Goal: Information Seeking & Learning: Find specific fact

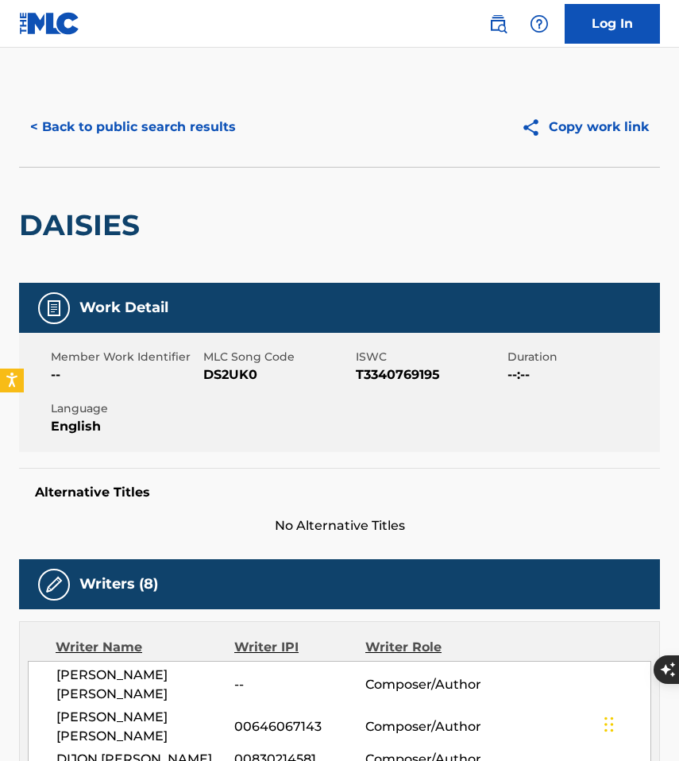
click at [57, 16] on img at bounding box center [49, 23] width 61 height 23
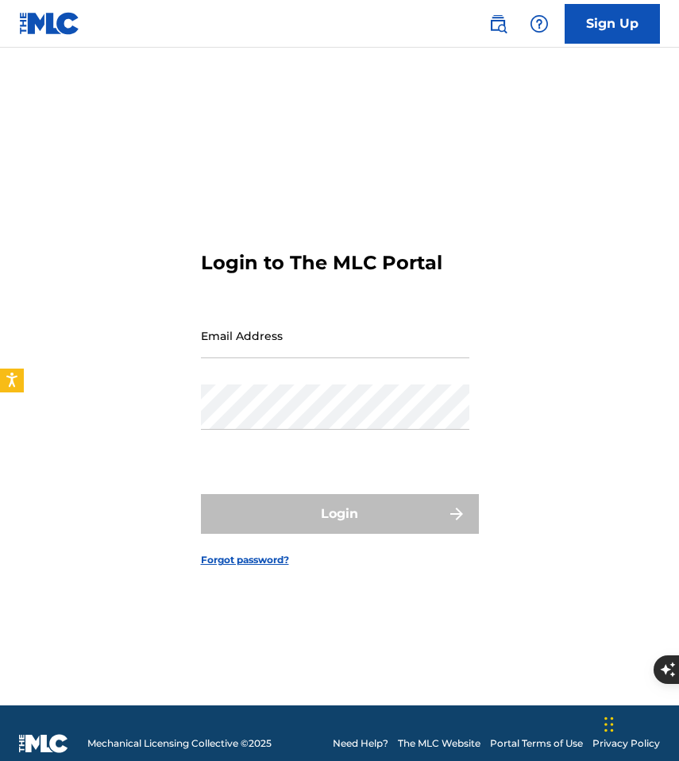
click at [498, 21] on img at bounding box center [498, 23] width 19 height 19
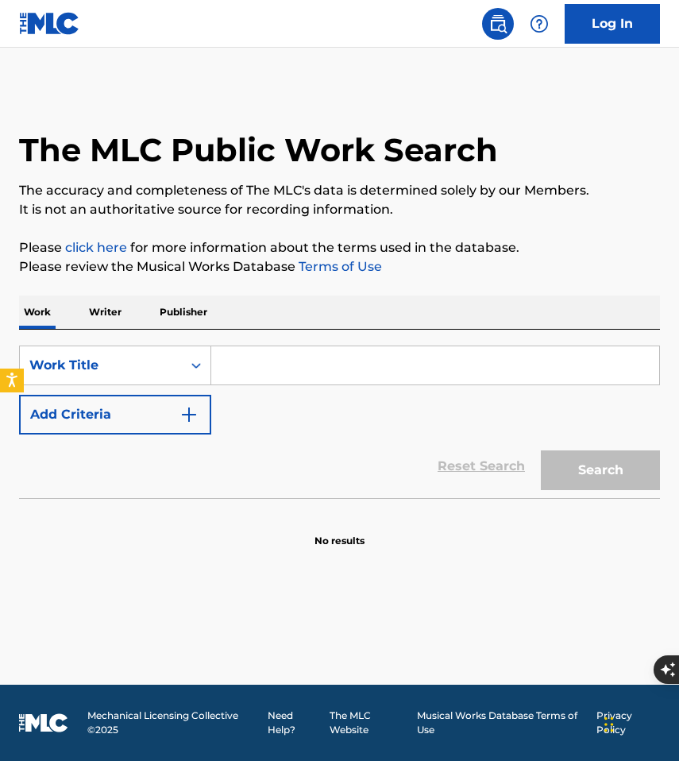
click at [272, 373] on input "Search Form" at bounding box center [435, 365] width 448 height 38
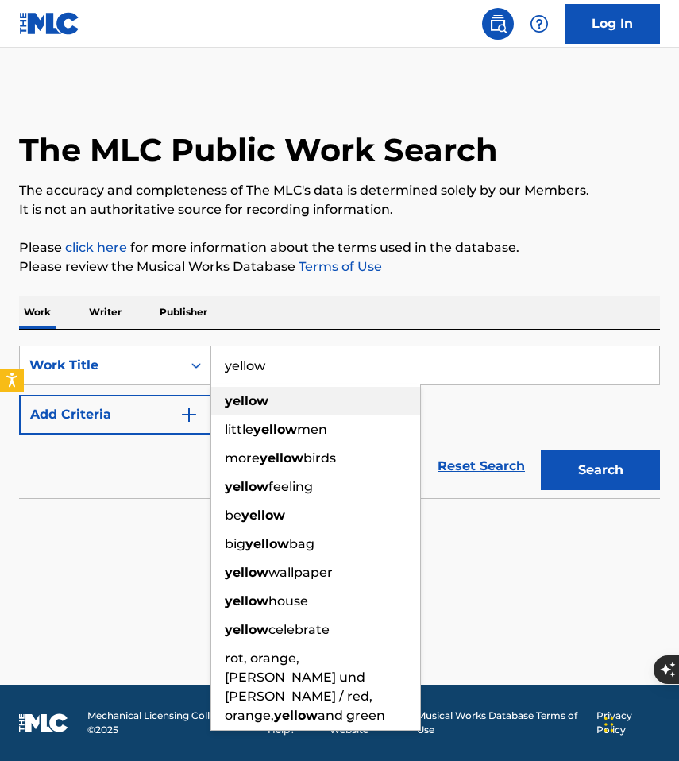
type input "yellow"
click at [275, 404] on div "yellow" at bounding box center [315, 401] width 209 height 29
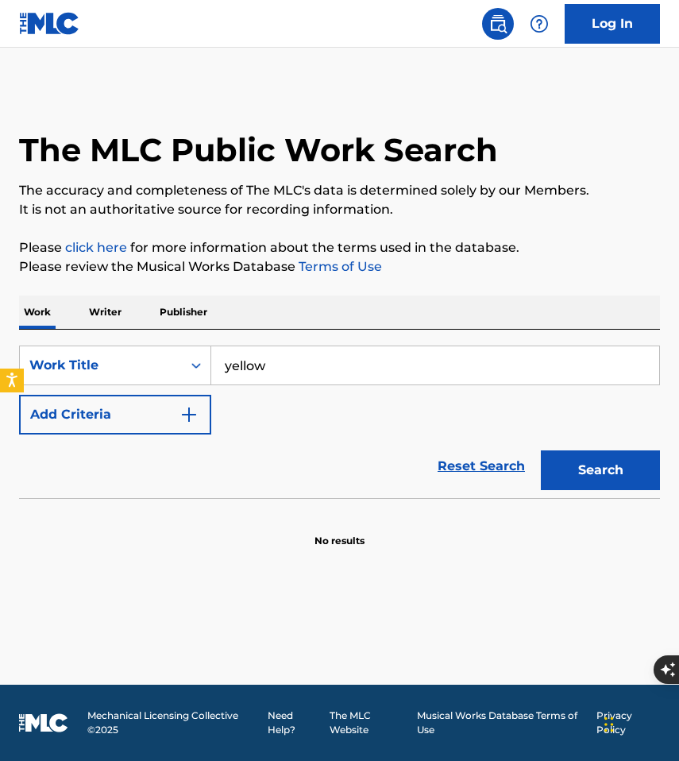
click at [204, 414] on button "Add Criteria" at bounding box center [115, 415] width 192 height 40
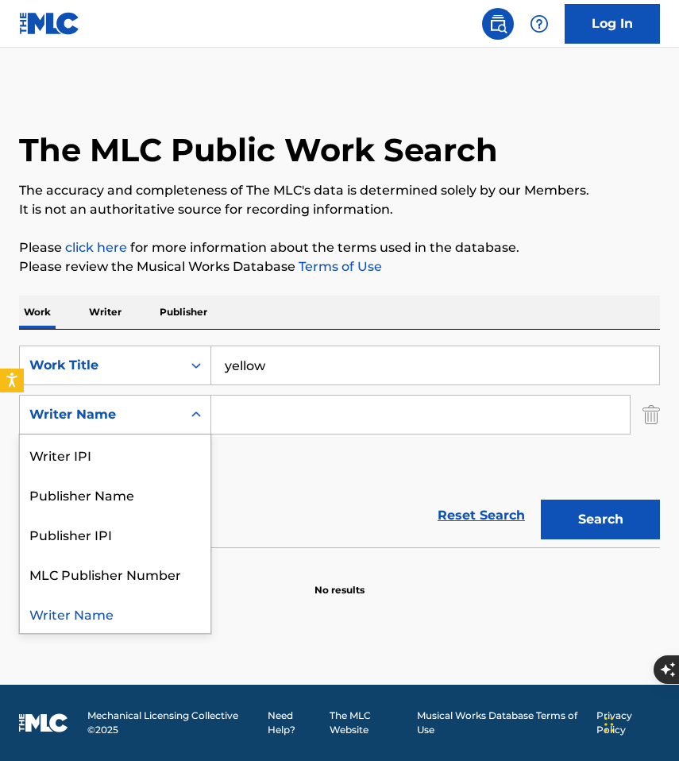
click at [195, 416] on icon "Search Form" at bounding box center [196, 415] width 16 height 16
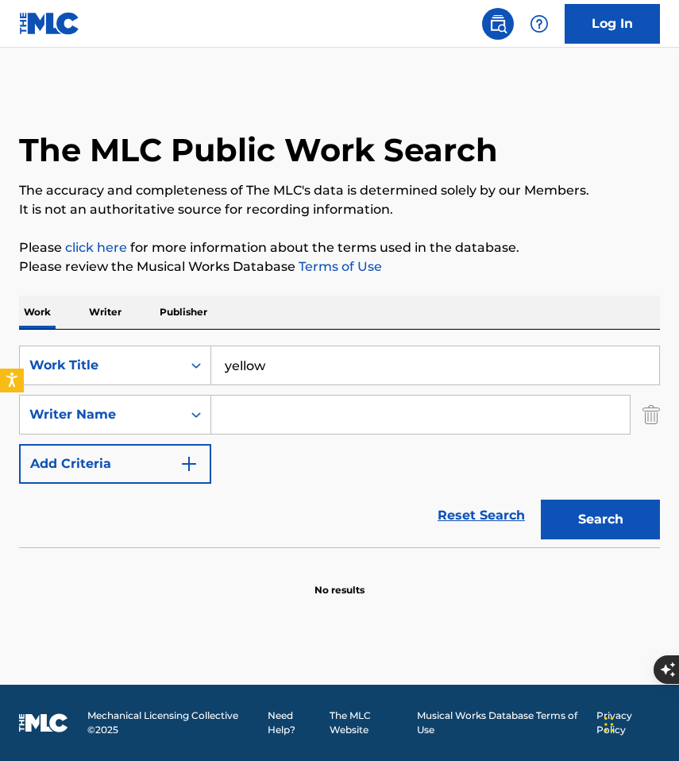
click at [260, 407] on input "Search Form" at bounding box center [420, 415] width 419 height 38
click at [273, 412] on input "Search Form" at bounding box center [420, 415] width 419 height 38
paste input "[PERSON_NAME] BucklandKen NelsonWill Champion"
click at [541, 500] on button "Search" at bounding box center [600, 520] width 119 height 40
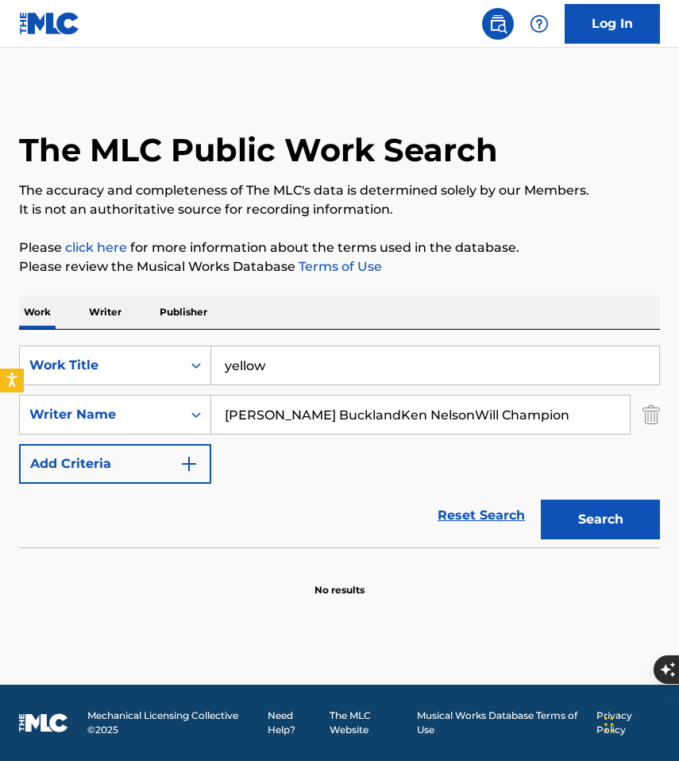
drag, startPoint x: 282, startPoint y: 413, endPoint x: 661, endPoint y: 431, distance: 379.4
click at [661, 431] on div "The MLC Public Work Search The accuracy and completeness of The MLC's data is d…" at bounding box center [339, 342] width 679 height 510
click at [541, 500] on button "Search" at bounding box center [600, 520] width 119 height 40
click at [339, 417] on input "[PERSON_NAME]" at bounding box center [420, 415] width 419 height 38
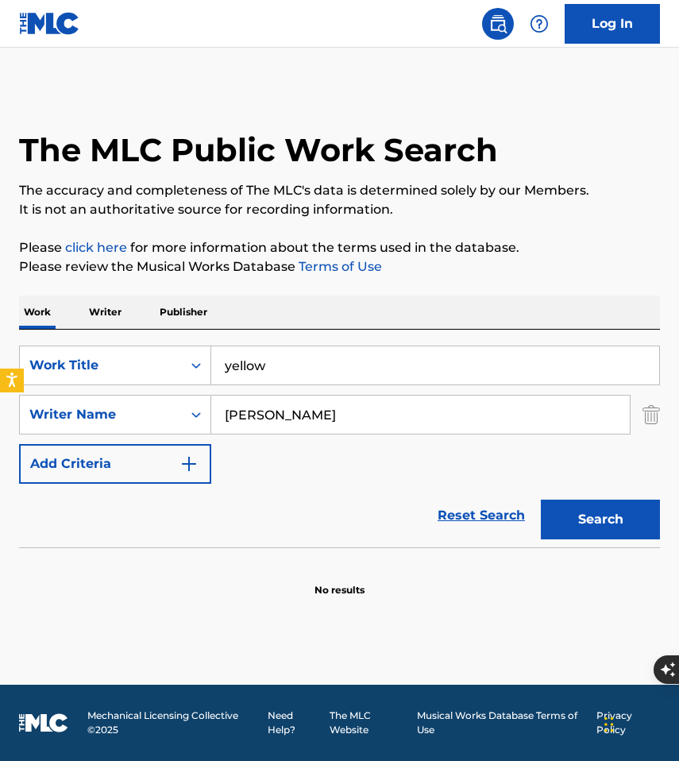
type input "[PERSON_NAME]"
click at [541, 500] on button "Search" at bounding box center [600, 520] width 119 height 40
drag, startPoint x: 337, startPoint y: 410, endPoint x: 165, endPoint y: 408, distance: 171.6
click at [165, 408] on div "SearchWithCriteria683f3743-651b-4400-9b95-ebe3aae10167 Writer Name [PERSON_NAME]" at bounding box center [339, 415] width 641 height 40
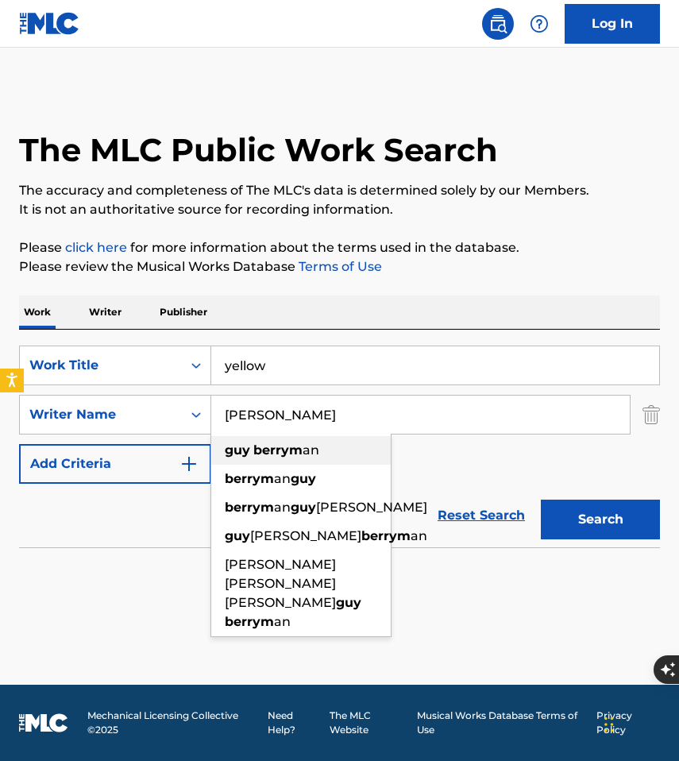
click at [287, 453] on strong "berrym" at bounding box center [277, 450] width 49 height 15
type input "[PERSON_NAME]"
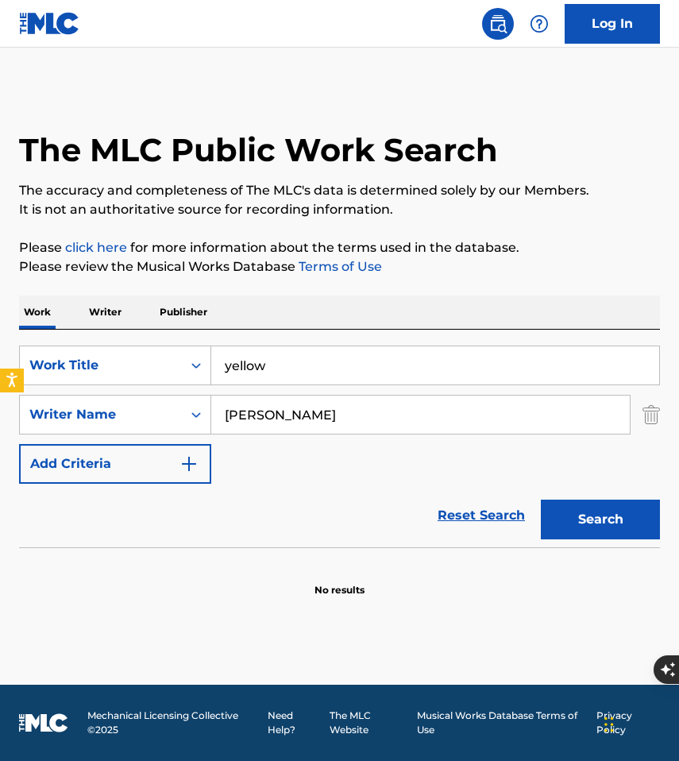
click at [603, 527] on button "Search" at bounding box center [600, 520] width 119 height 40
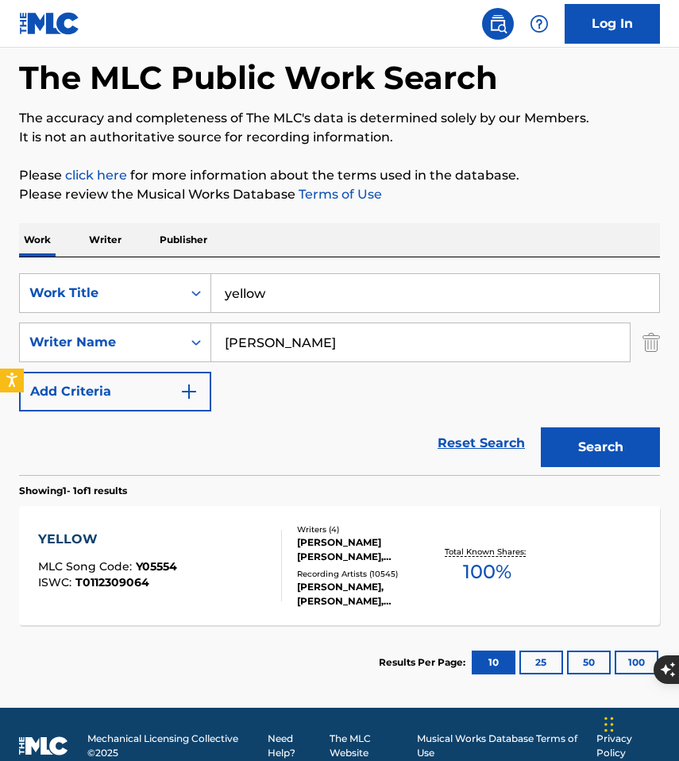
scroll to position [95, 0]
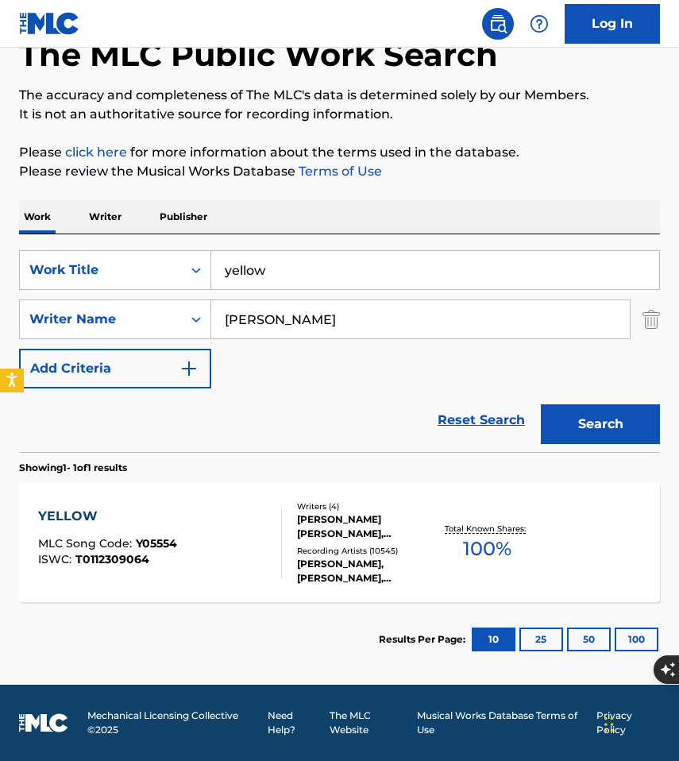
click at [317, 521] on div "[PERSON_NAME] [PERSON_NAME], [PERSON_NAME] [PERSON_NAME] [PERSON_NAME], [PERSON…" at bounding box center [365, 527] width 137 height 29
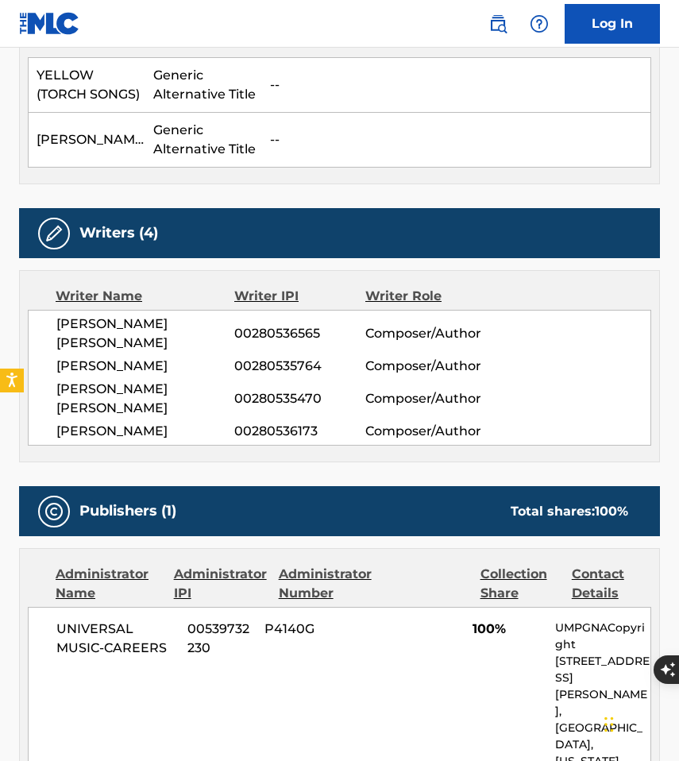
scroll to position [528, 0]
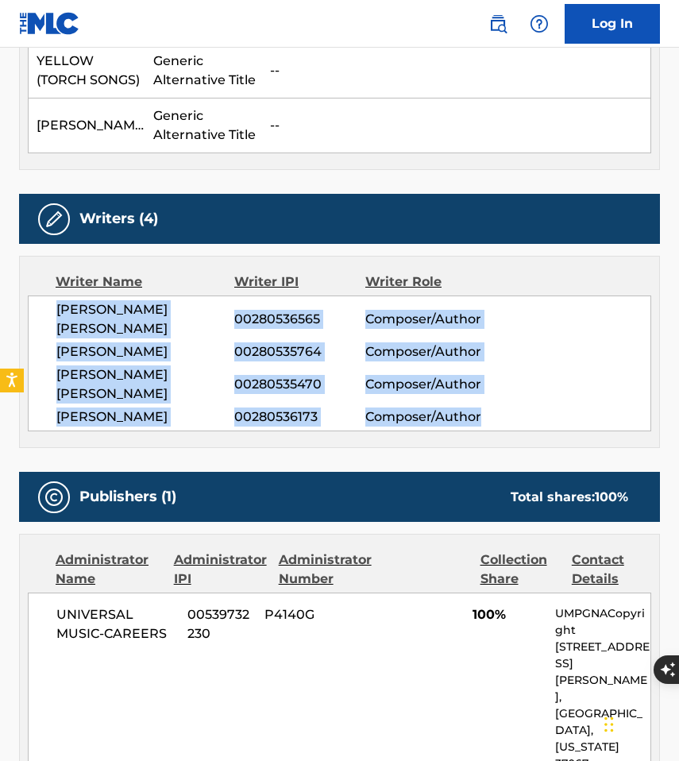
drag, startPoint x: 53, startPoint y: 310, endPoint x: 482, endPoint y: 421, distance: 442.5
click at [482, 421] on div "[PERSON_NAME] [PERSON_NAME] 00280536565 Composer/Author [PERSON_NAME] 002805357…" at bounding box center [340, 364] width 624 height 136
copy div "[PERSON_NAME] [PERSON_NAME] 00280536565 Composer/Author [PERSON_NAME] 002805357…"
click at [57, 311] on span "[PERSON_NAME] [PERSON_NAME]" at bounding box center [145, 319] width 178 height 38
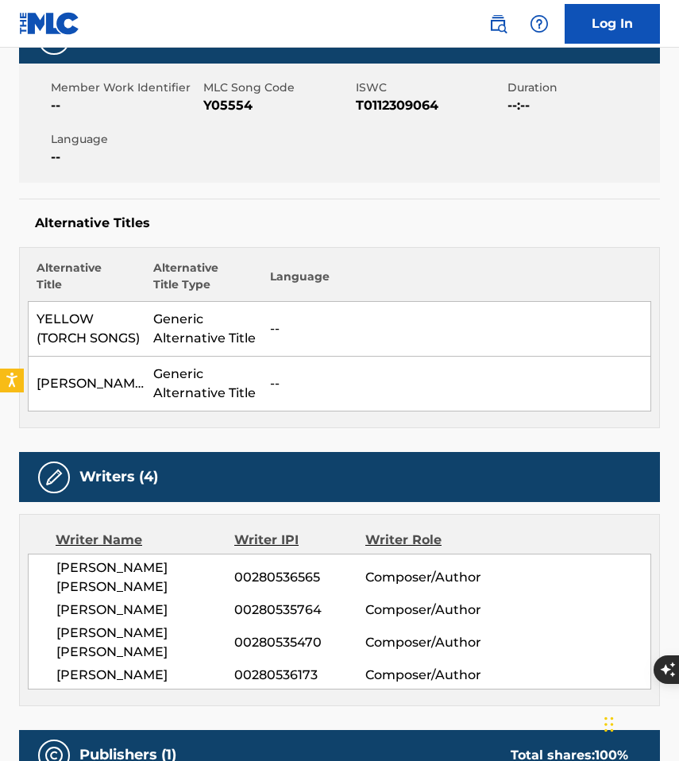
scroll to position [0, 0]
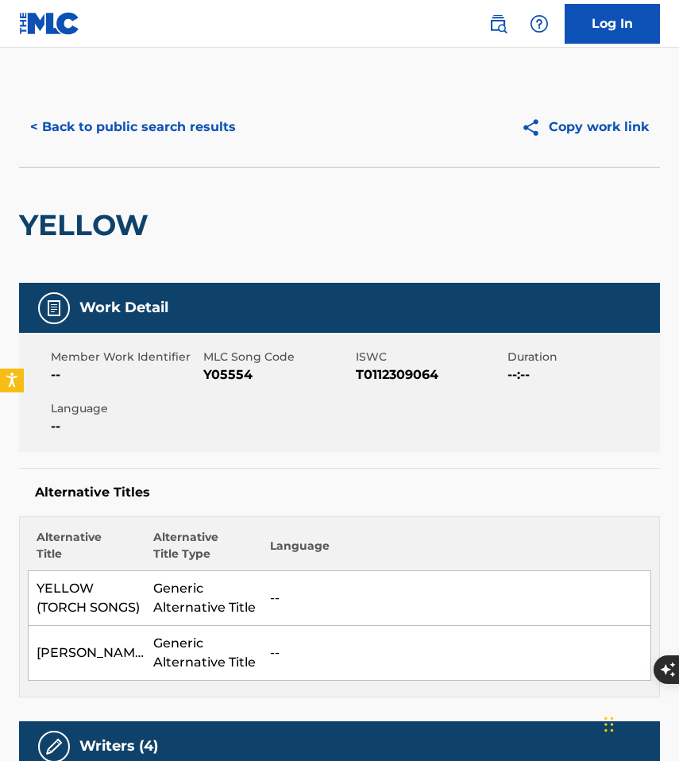
click at [497, 26] on img at bounding box center [498, 23] width 19 height 19
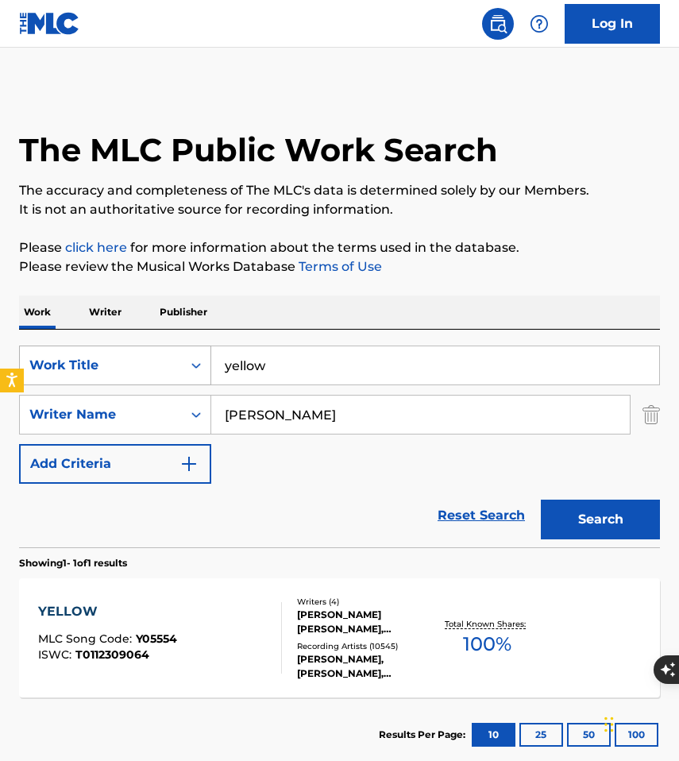
drag, startPoint x: 303, startPoint y: 373, endPoint x: 189, endPoint y: 370, distance: 113.7
click at [189, 370] on div "SearchWithCriteria70254bbd-cce4-4cd4-b232-fe6b26ed6bdb Work Title yellow" at bounding box center [339, 366] width 641 height 40
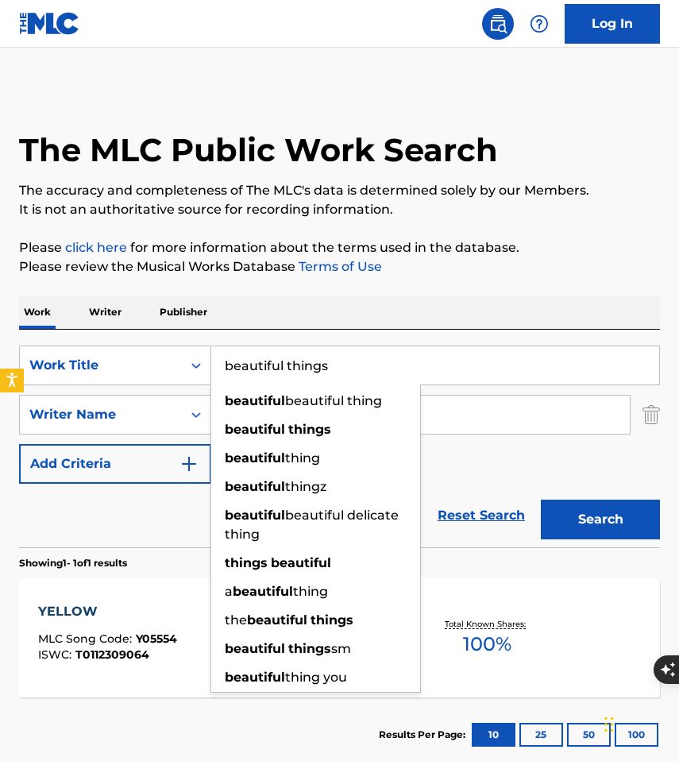
click at [367, 369] on input "beautiful things" at bounding box center [435, 365] width 448 height 38
type input "beautiful things"
click at [459, 404] on input "[PERSON_NAME]" at bounding box center [420, 415] width 419 height 38
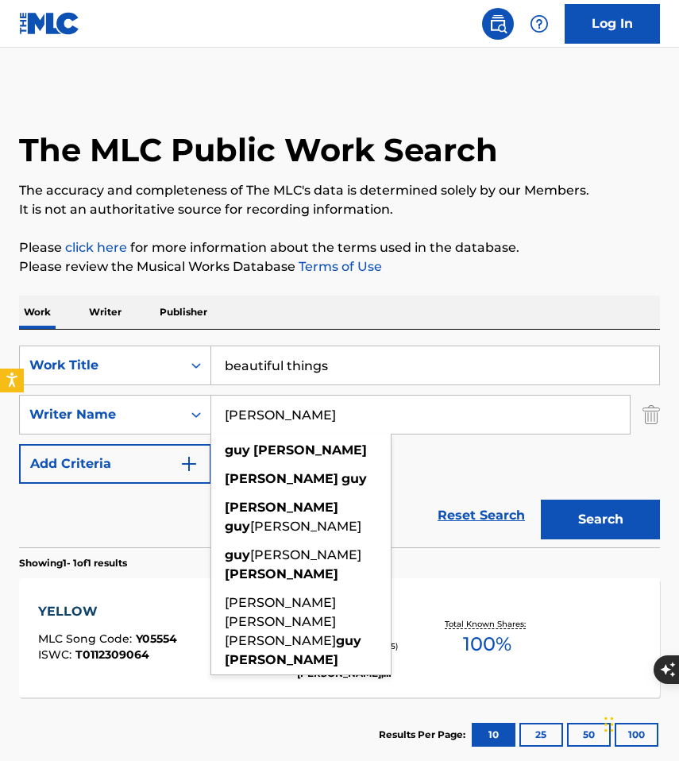
drag, startPoint x: 358, startPoint y: 416, endPoint x: 219, endPoint y: 415, distance: 139.1
click at [218, 415] on input "[PERSON_NAME]" at bounding box center [420, 415] width 419 height 38
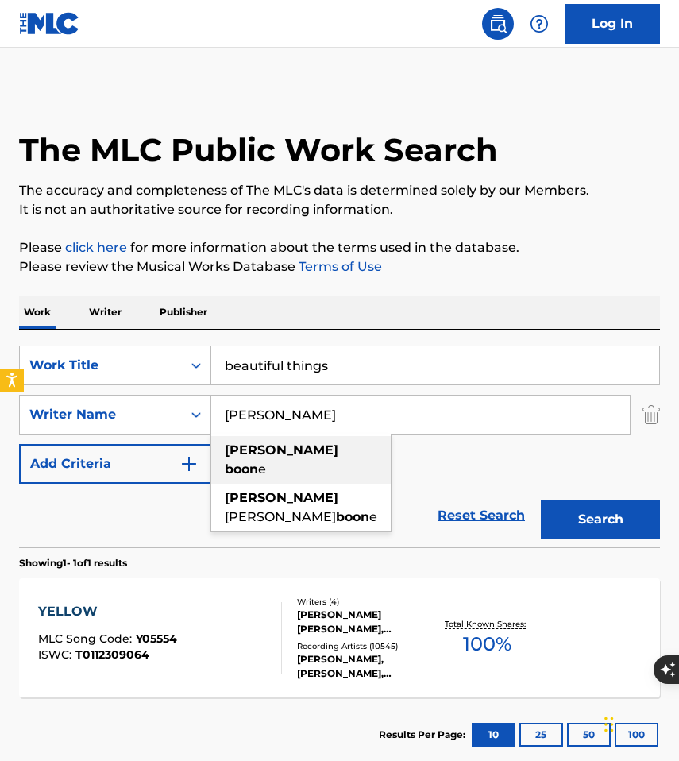
click at [269, 454] on strong "[PERSON_NAME]" at bounding box center [282, 450] width 114 height 15
type input "[PERSON_NAME]"
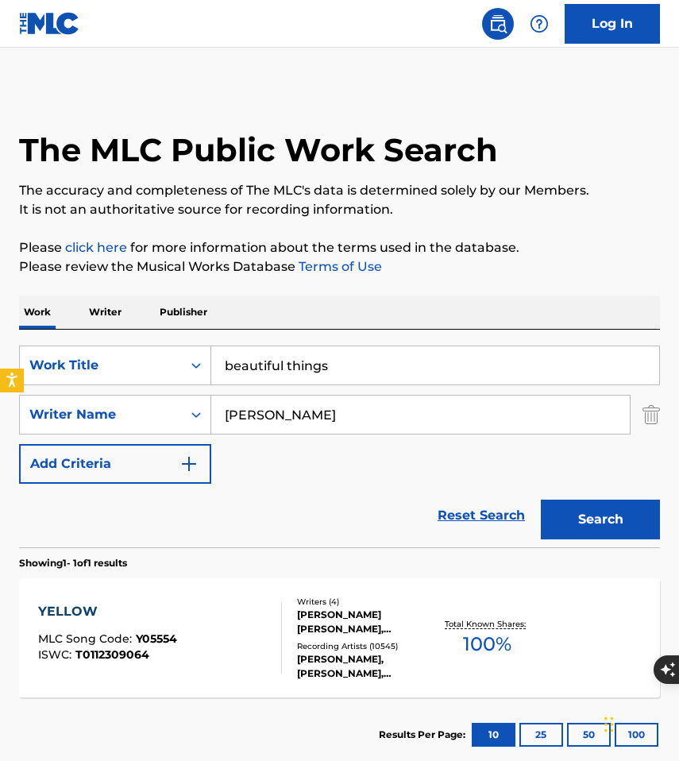
click at [581, 513] on button "Search" at bounding box center [600, 520] width 119 height 40
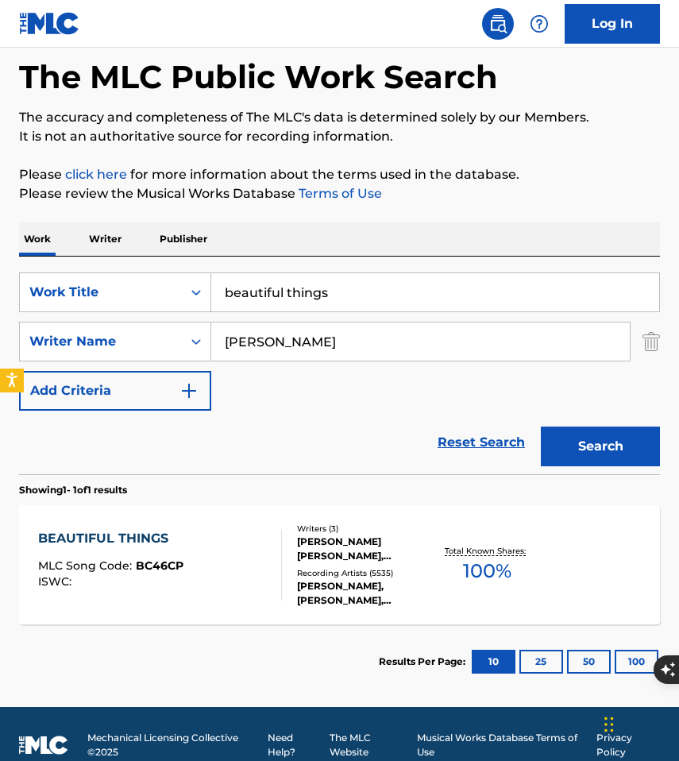
scroll to position [94, 0]
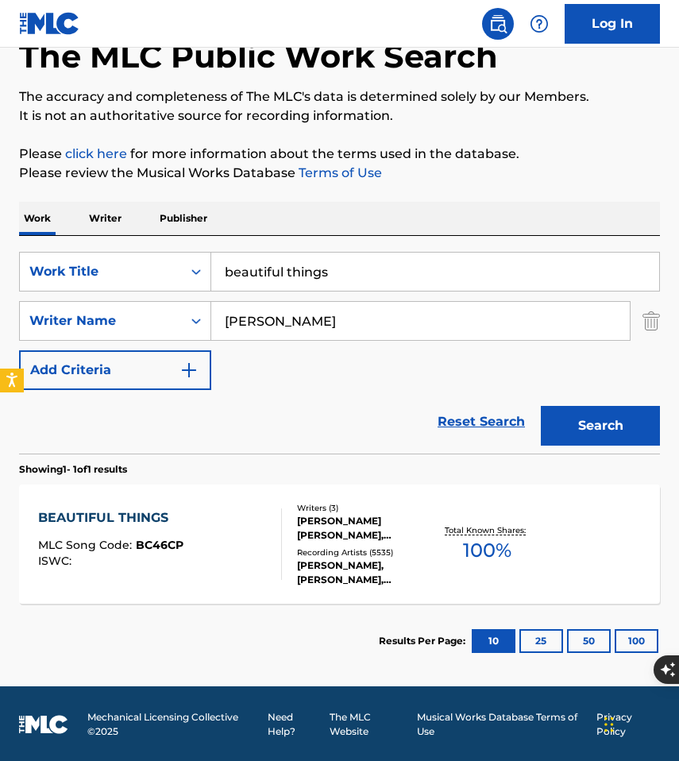
click at [368, 520] on div "[PERSON_NAME] [PERSON_NAME], [PERSON_NAME], [PERSON_NAME]" at bounding box center [365, 528] width 137 height 29
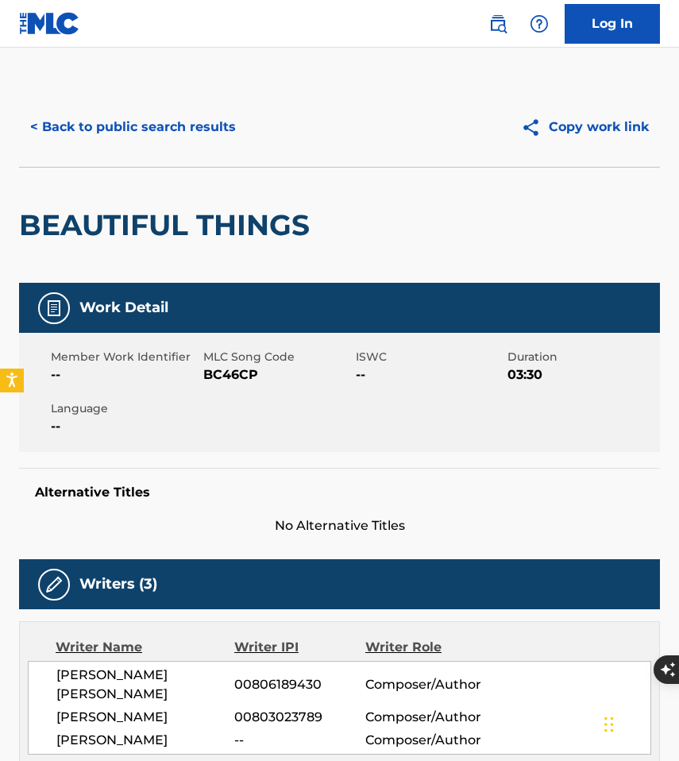
click at [499, 33] on link at bounding box center [498, 24] width 32 height 32
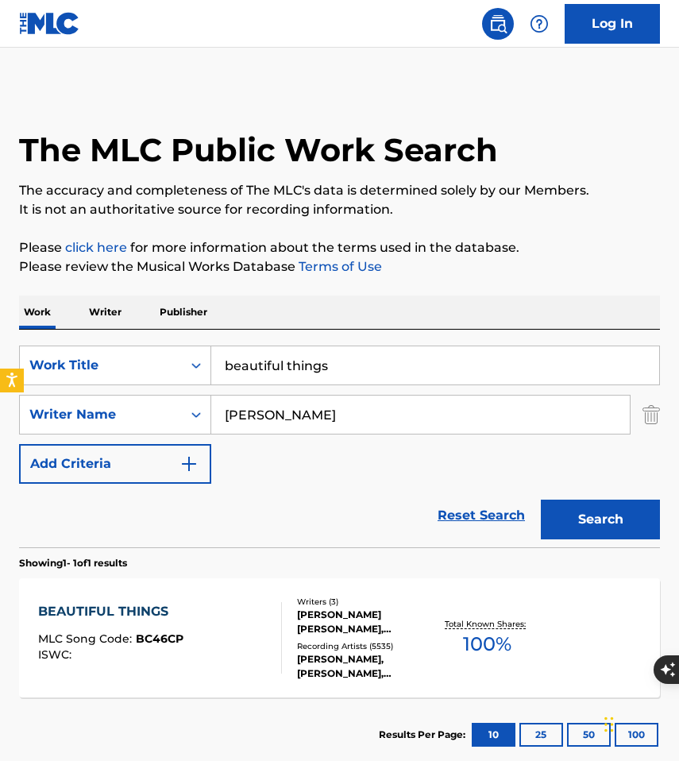
drag, startPoint x: 358, startPoint y: 368, endPoint x: 219, endPoint y: 359, distance: 139.3
click at [219, 360] on input "beautiful things" at bounding box center [435, 365] width 448 height 38
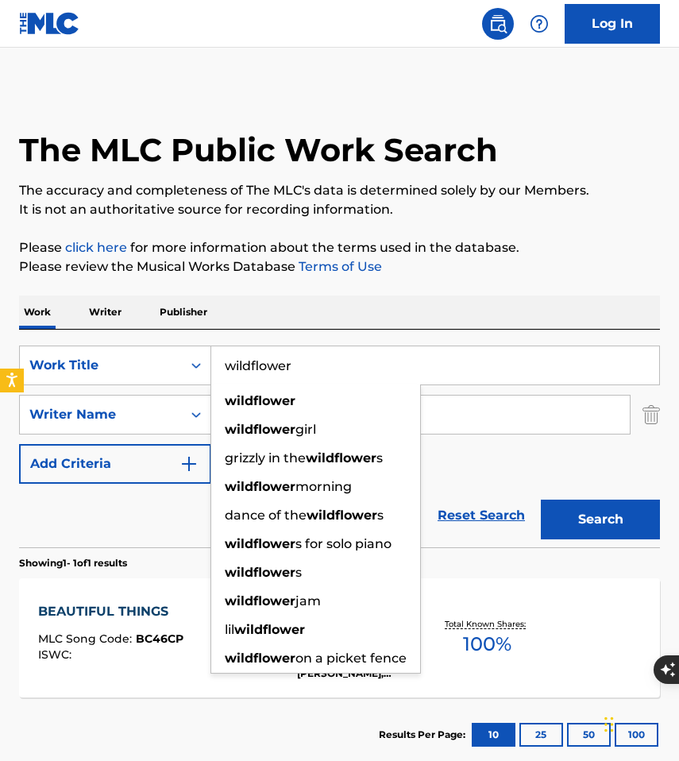
click at [280, 364] on input "wildflower" at bounding box center [435, 365] width 448 height 38
type input "wildflower"
click at [304, 385] on div "wildflower wildflower girl grizzly in the wildflower s wildflower morning dance…" at bounding box center [316, 529] width 211 height 289
click at [304, 408] on div "wildflower" at bounding box center [315, 401] width 209 height 29
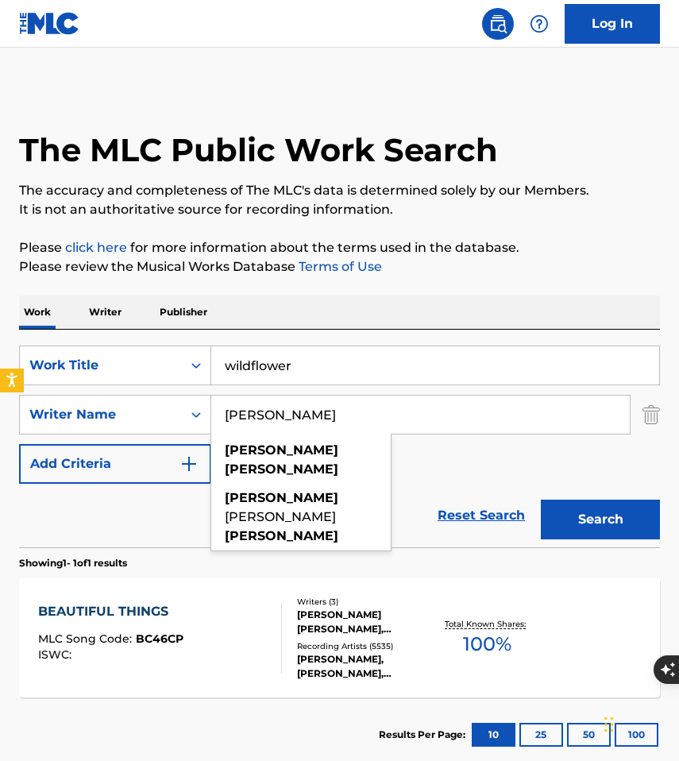
drag, startPoint x: 332, startPoint y: 419, endPoint x: 216, endPoint y: 420, distance: 116.0
click at [216, 420] on input "[PERSON_NAME]" at bounding box center [420, 415] width 419 height 38
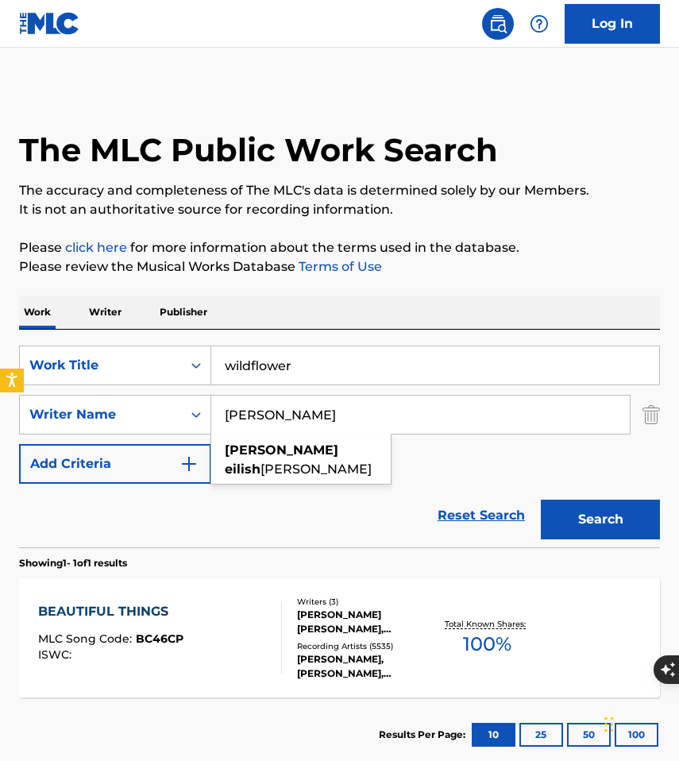
type input "[PERSON_NAME]"
click at [541, 500] on button "Search" at bounding box center [600, 520] width 119 height 40
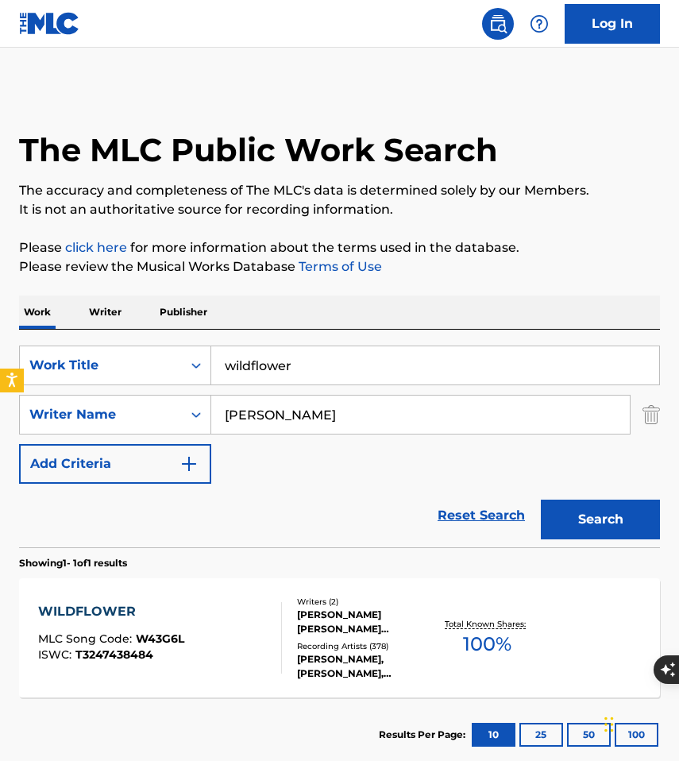
click at [100, 614] on div "WILDFLOWER" at bounding box center [111, 611] width 146 height 19
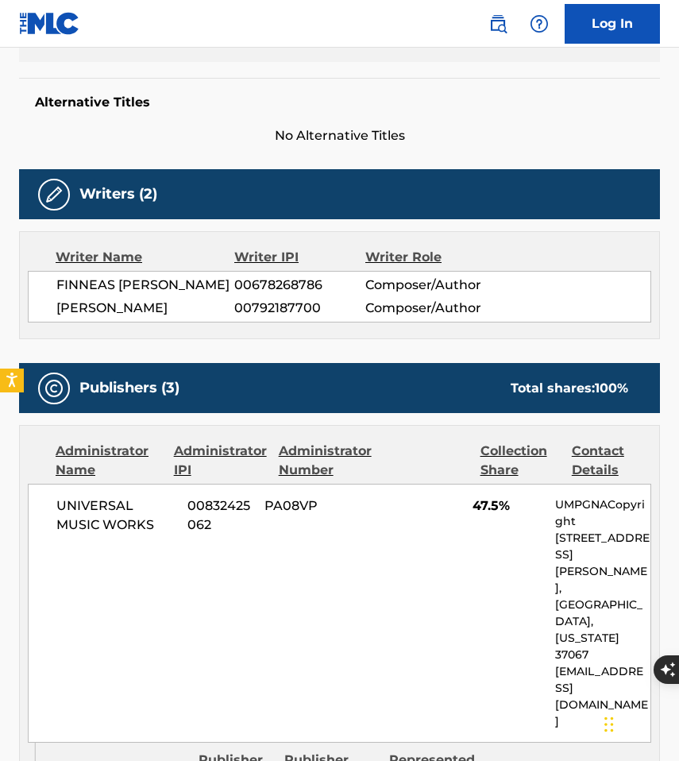
scroll to position [389, 0]
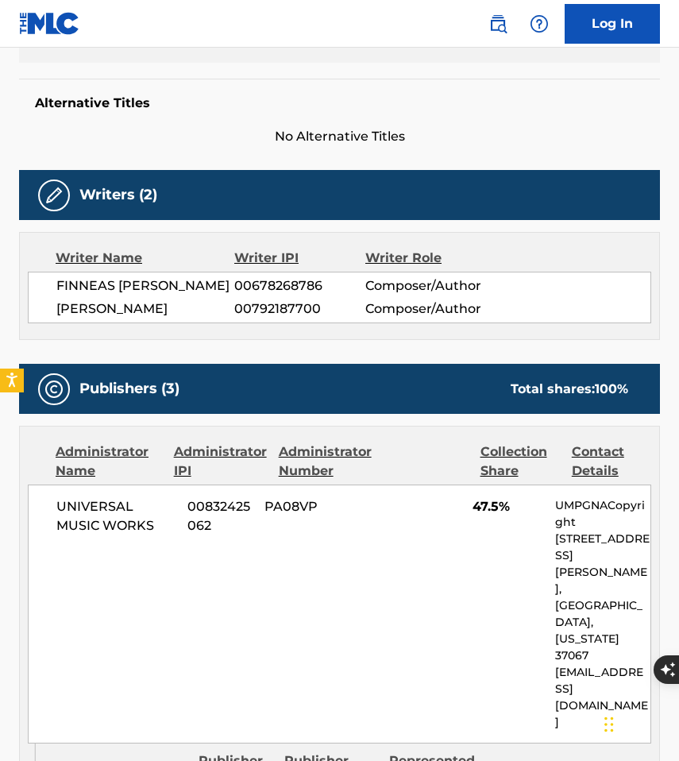
drag, startPoint x: 222, startPoint y: 331, endPoint x: 37, endPoint y: 315, distance: 185.0
click at [37, 315] on div "[PERSON_NAME] 00678268786 Composer/Author [PERSON_NAME] 00792187700 Composer/Au…" at bounding box center [340, 298] width 624 height 52
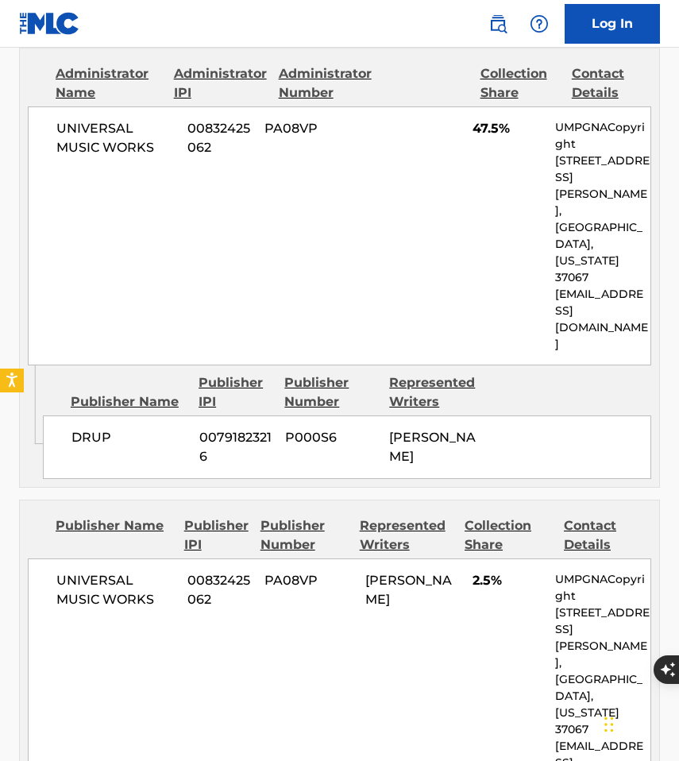
scroll to position [778, 0]
